Goal: Task Accomplishment & Management: Use online tool/utility

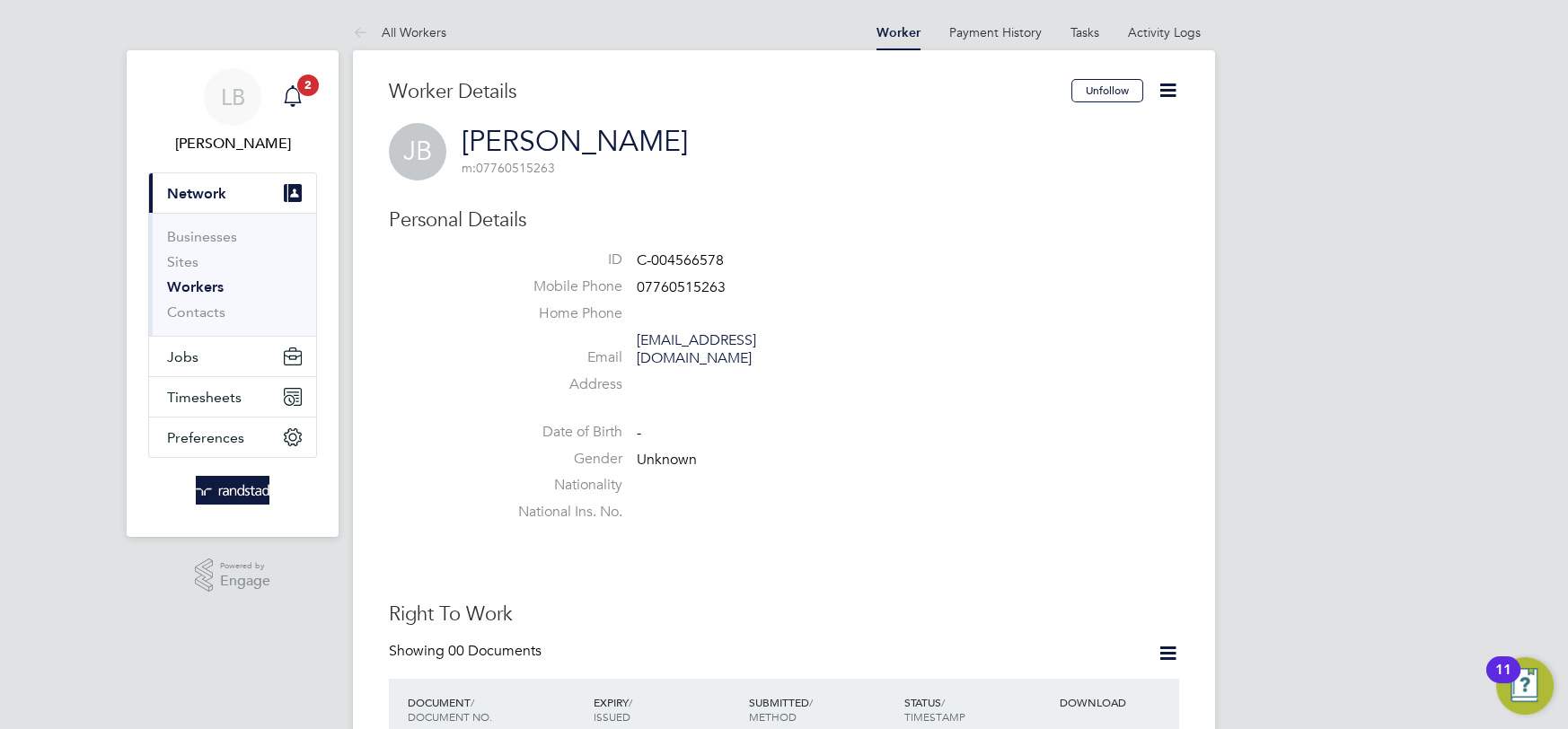
click at [303, 101] on div "Main navigation" at bounding box center [292, 97] width 36 height 36
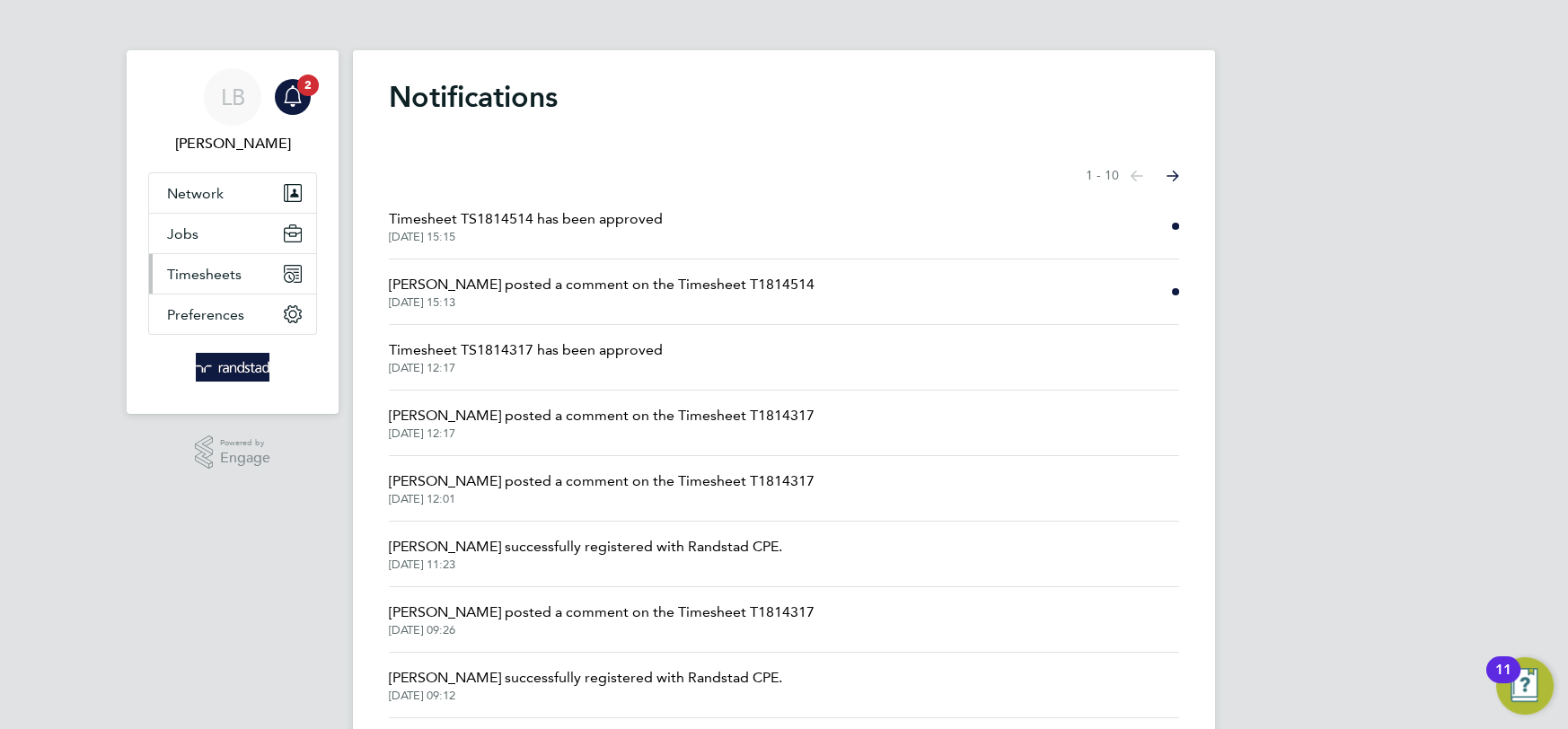
click at [195, 286] on button "Timesheets" at bounding box center [233, 274] width 167 height 39
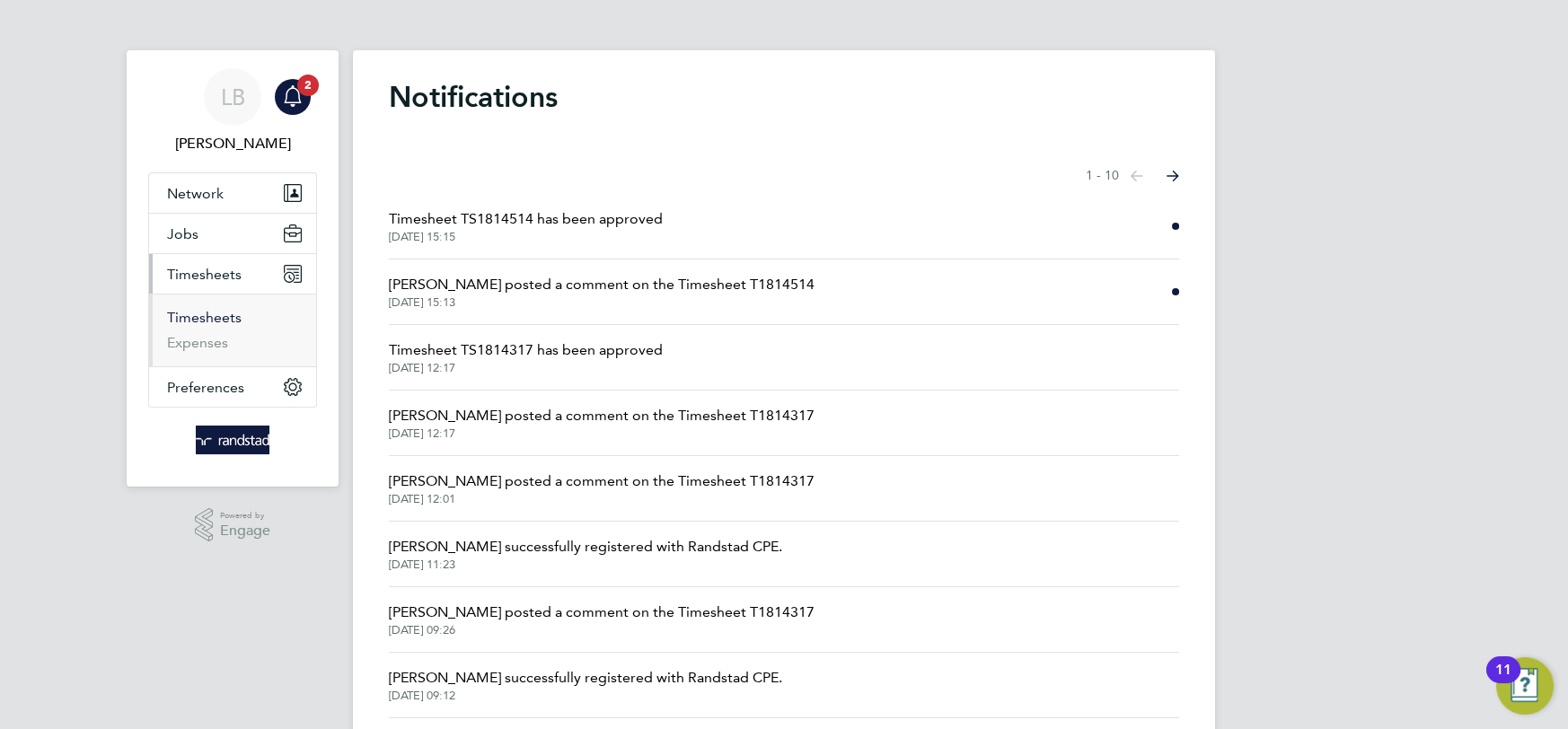
click at [209, 324] on link "Timesheets" at bounding box center [204, 317] width 75 height 17
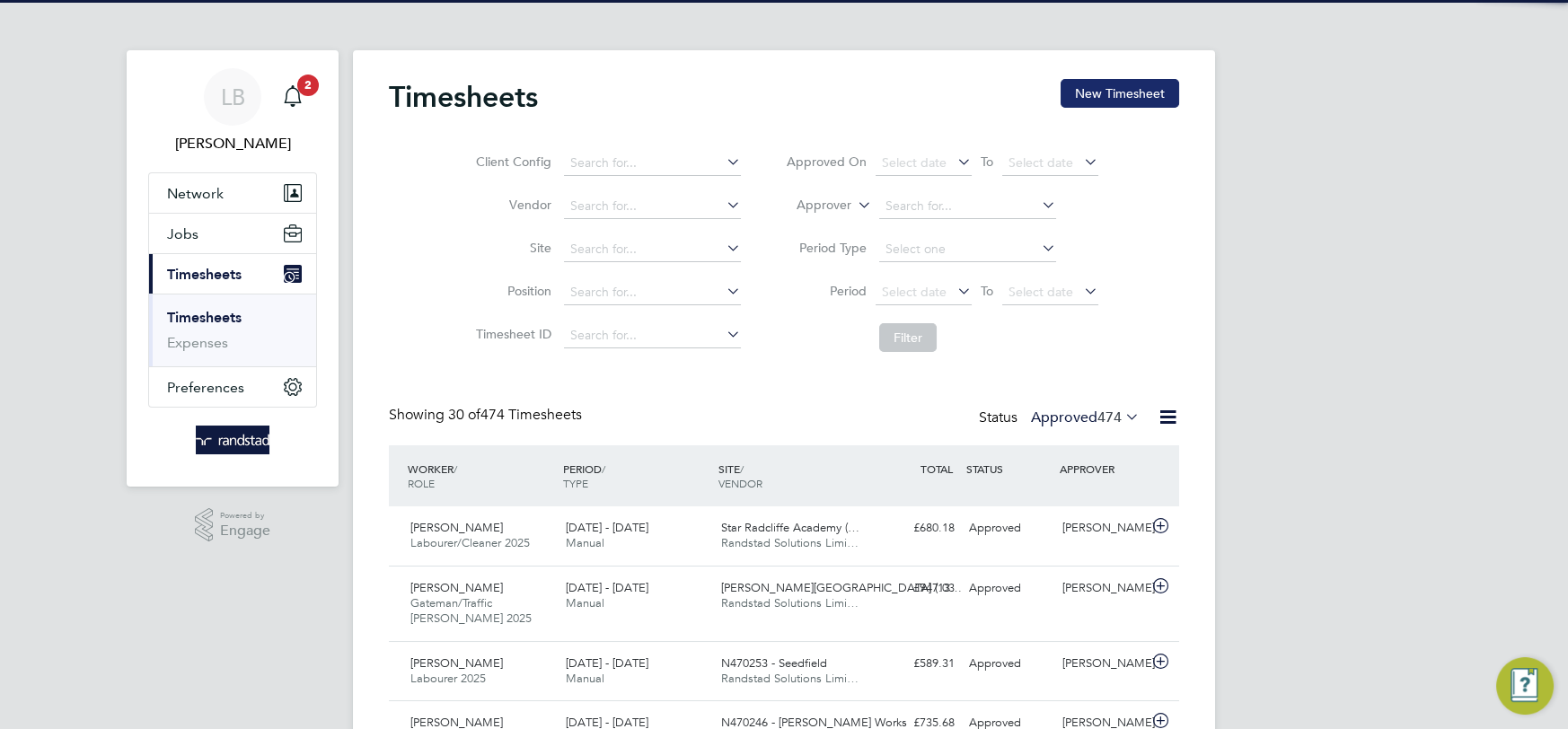
click at [1111, 98] on button "New Timesheet" at bounding box center [1120, 93] width 119 height 28
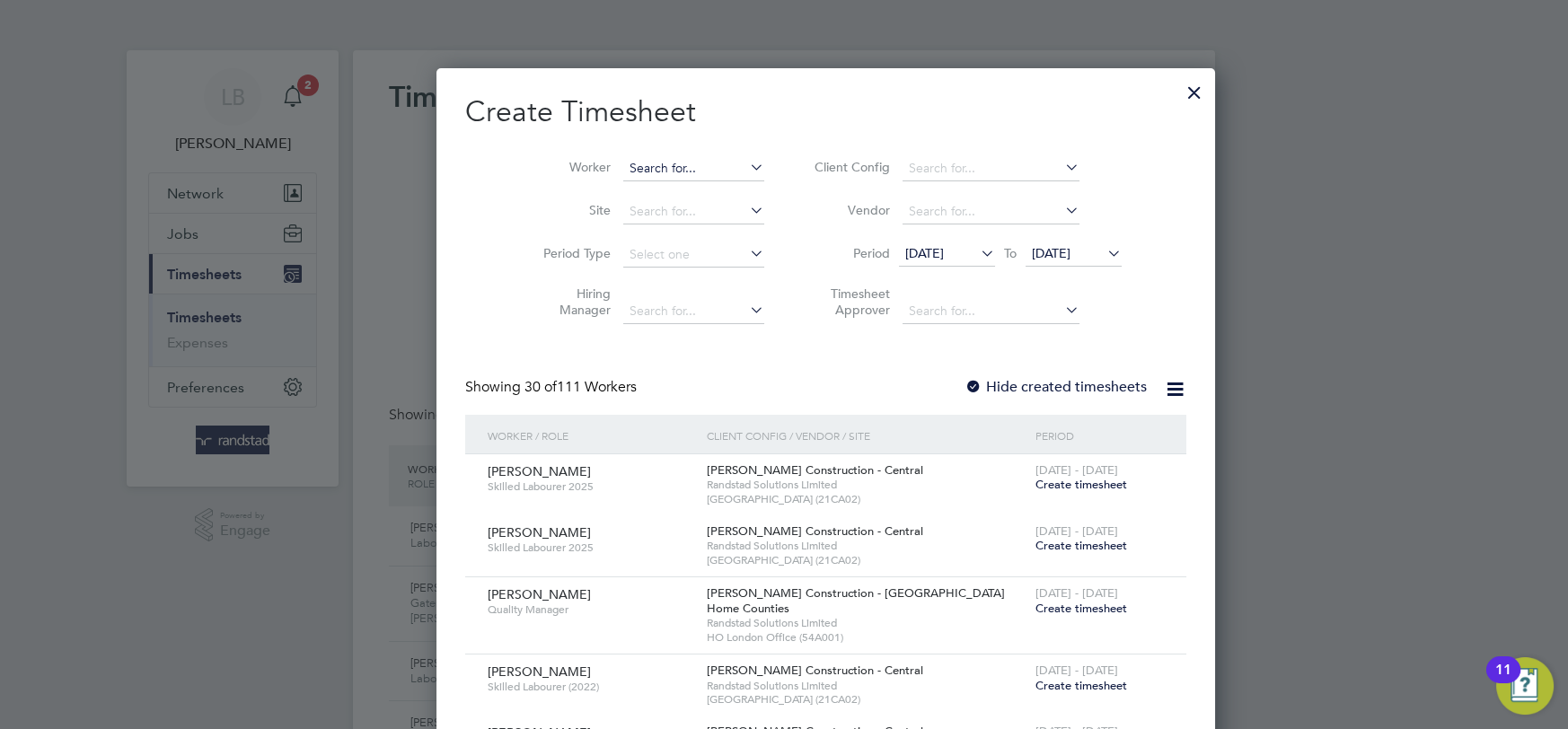
click at [623, 171] on input at bounding box center [694, 169] width 141 height 26
click at [696, 195] on b "[PERSON_NAME]" at bounding box center [748, 193] width 104 height 16
type input "[PERSON_NAME]"
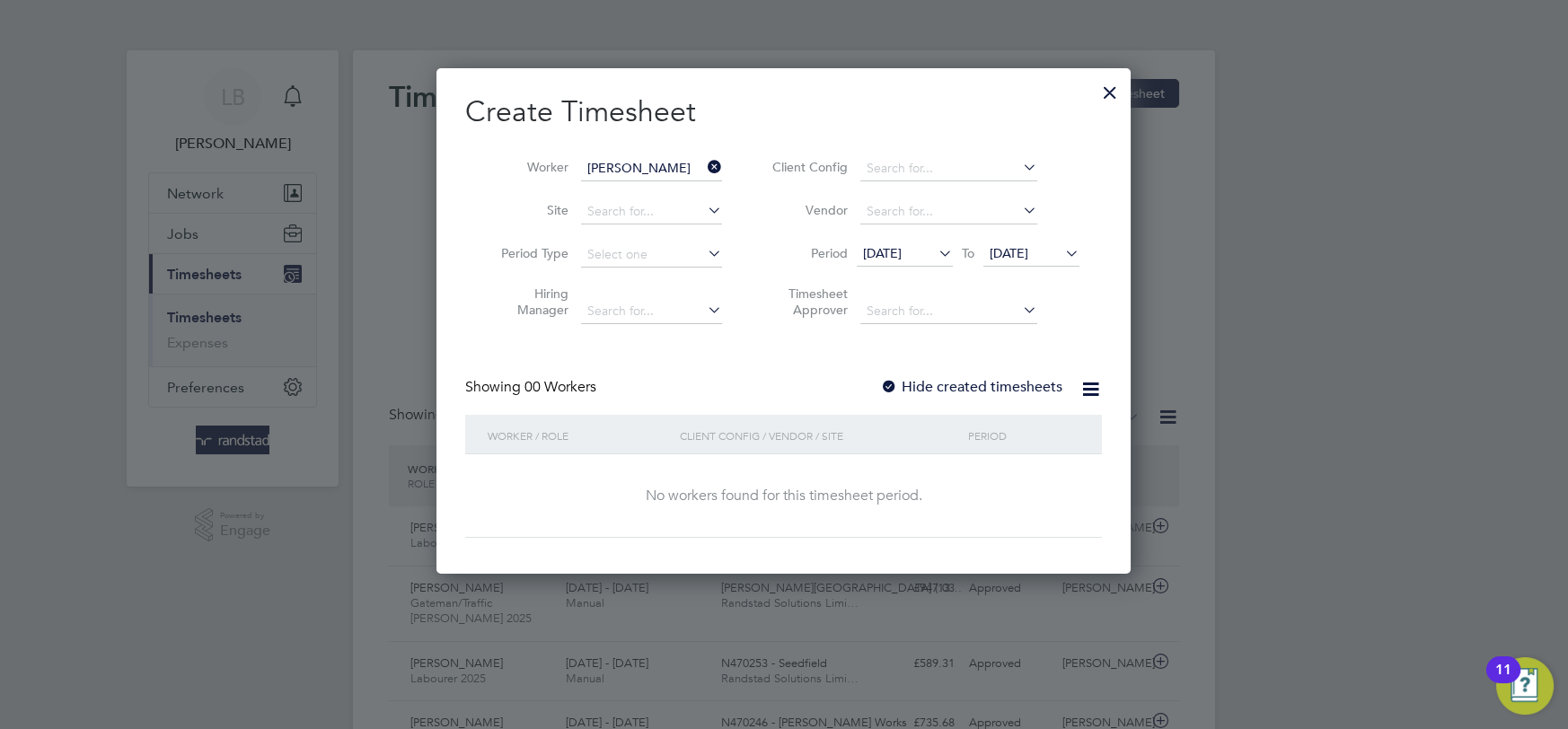
click at [965, 385] on label "Hide created timesheets" at bounding box center [971, 387] width 183 height 18
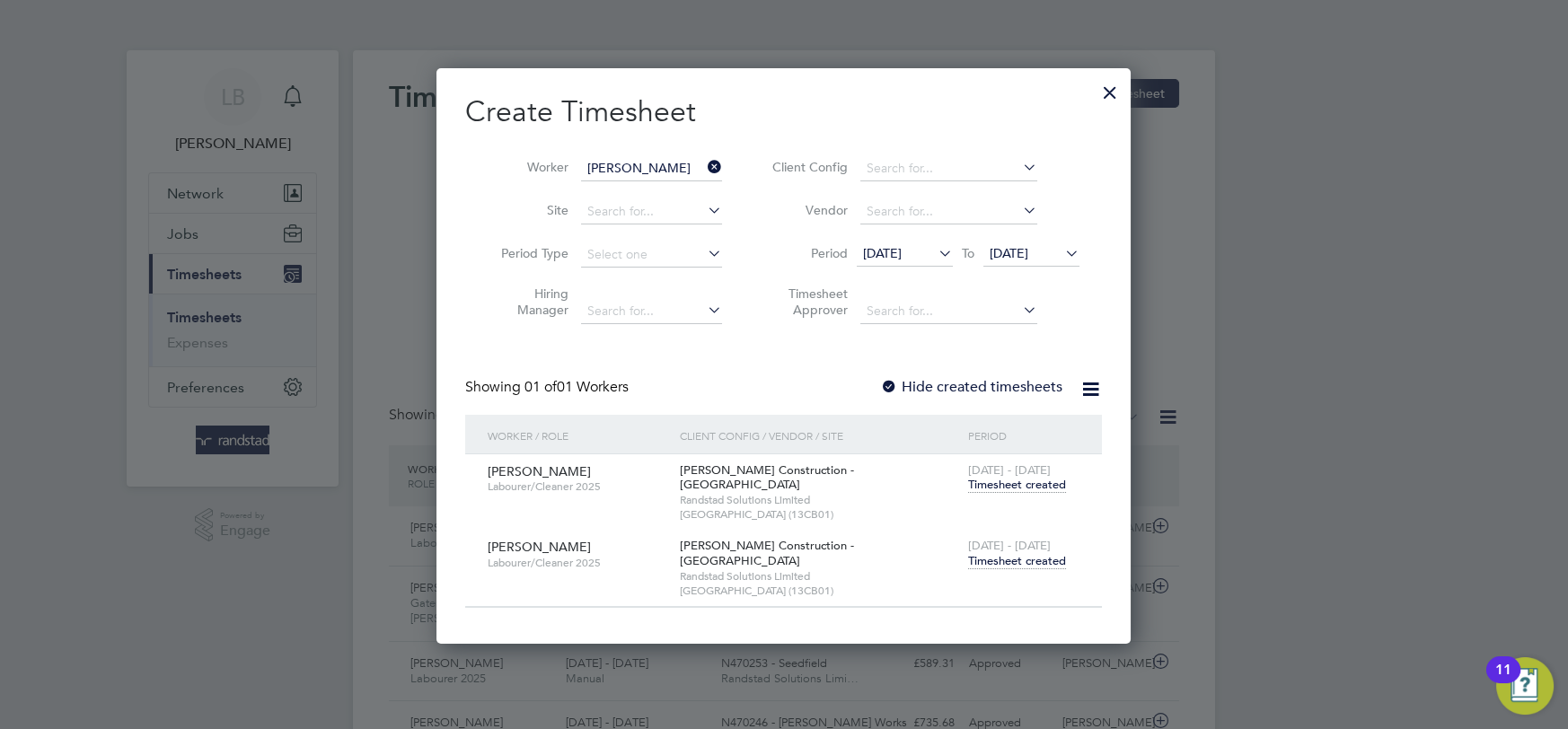
click at [1031, 553] on span "Timesheet created" at bounding box center [1018, 561] width 98 height 16
